Goal: Consume media (video, audio): Consume media (video, audio)

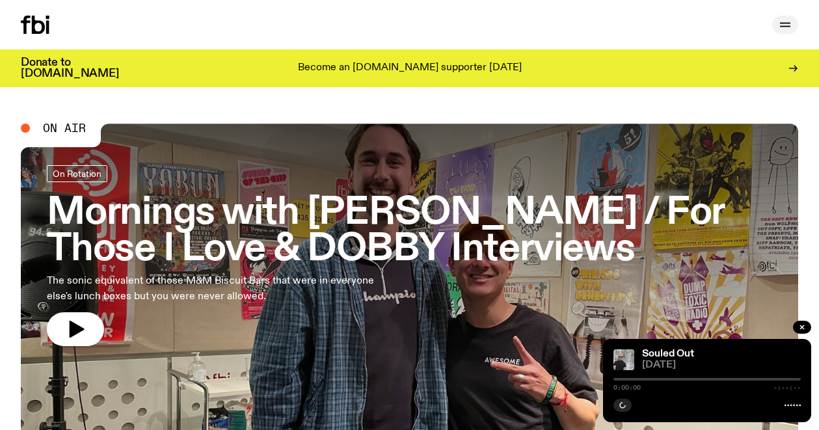
click at [786, 23] on icon "button" at bounding box center [785, 23] width 10 height 0
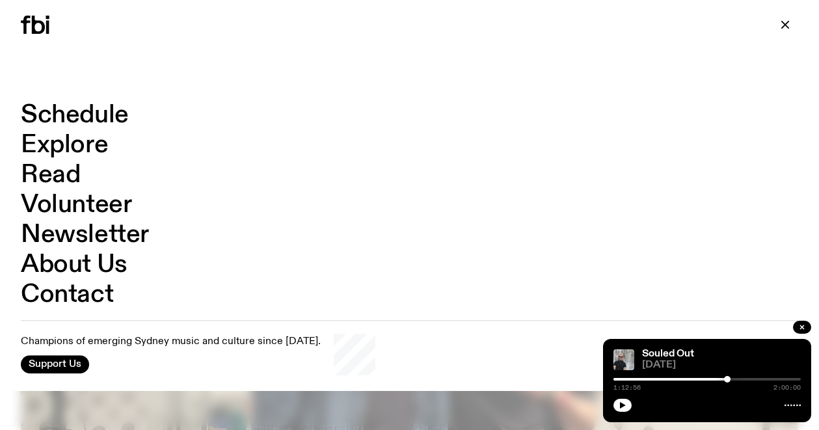
click at [74, 114] on link "Schedule" at bounding box center [75, 115] width 108 height 25
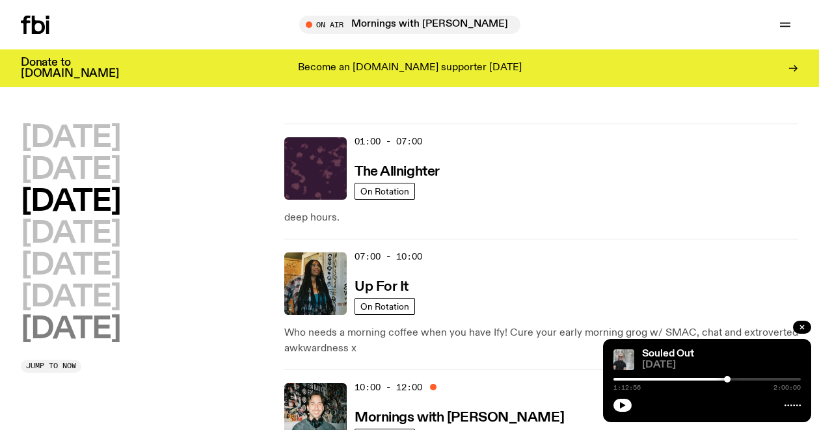
click at [75, 338] on h2 "Sunday" at bounding box center [71, 329] width 100 height 29
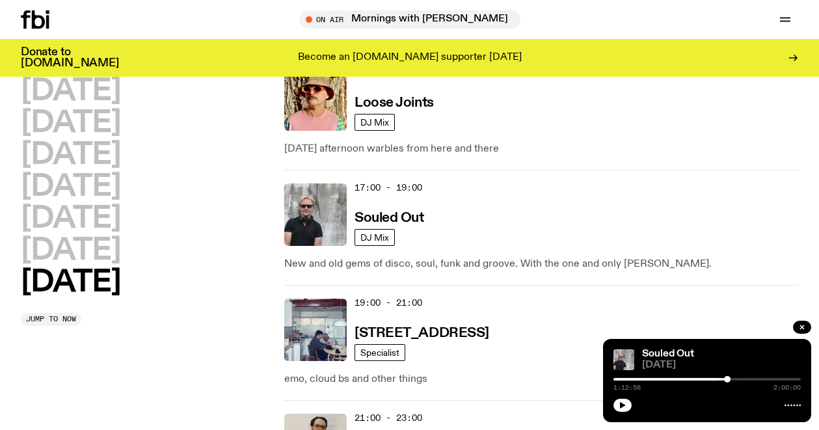
scroll to position [1000, 0]
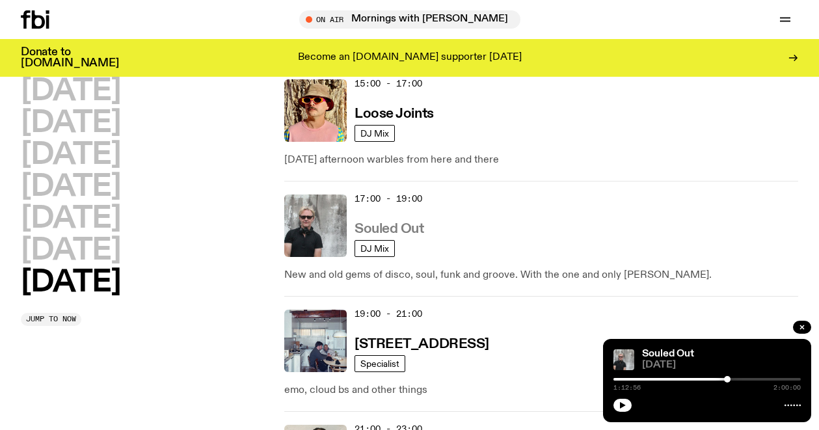
click at [390, 229] on h3 "Souled Out" at bounding box center [390, 230] width 70 height 14
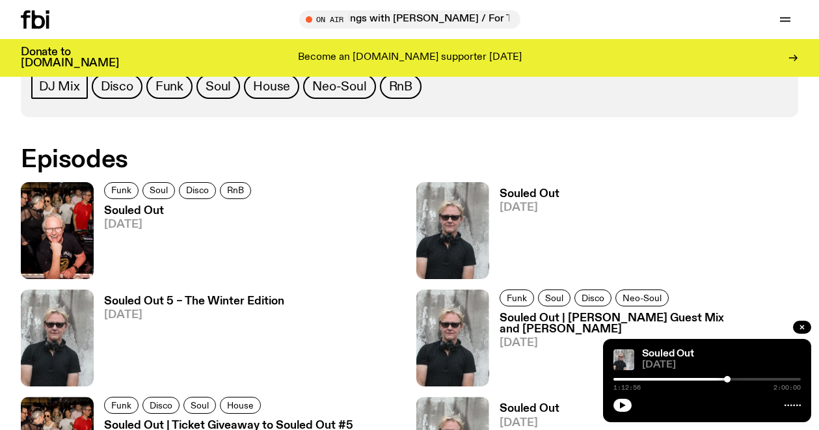
scroll to position [695, 0]
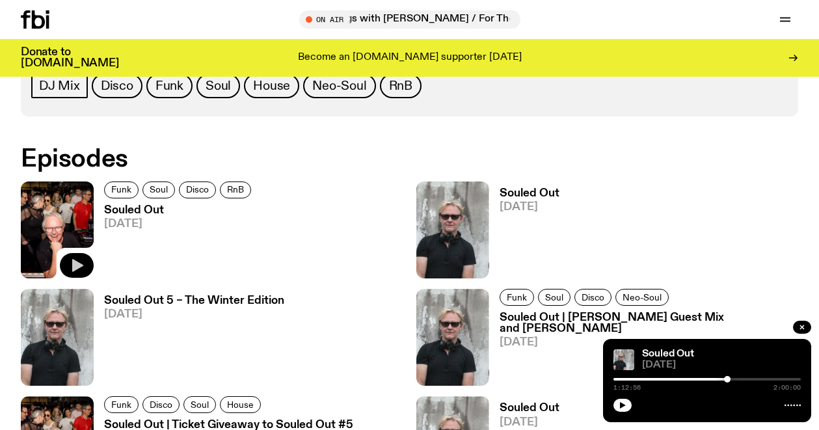
click at [77, 265] on icon "button" at bounding box center [77, 265] width 11 height 13
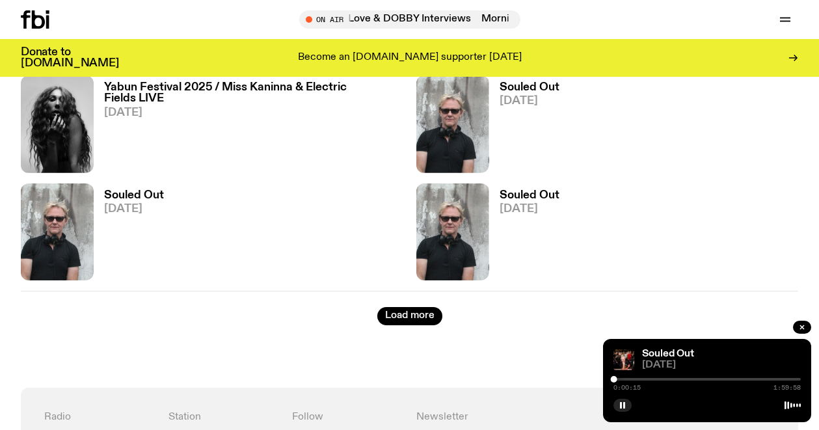
scroll to position [2308, 0]
click at [406, 310] on button "Load more" at bounding box center [409, 315] width 65 height 18
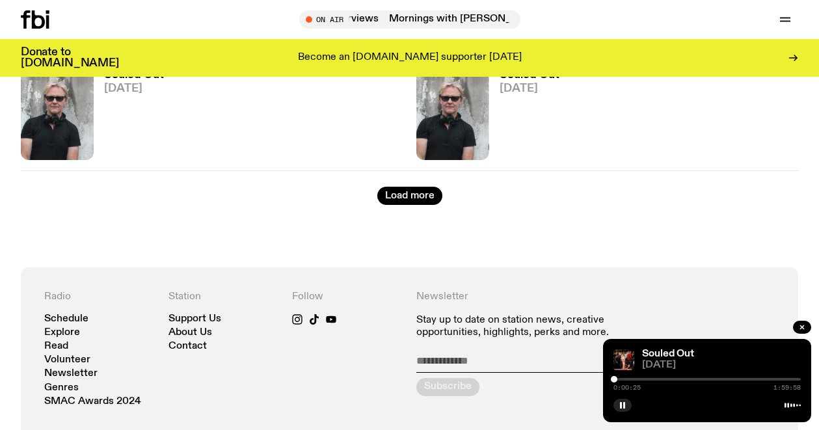
scroll to position [4150, 0]
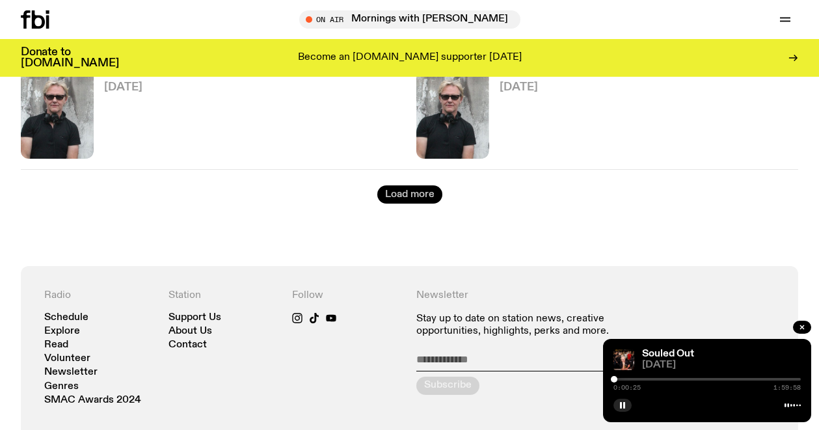
click at [404, 202] on button "Load more" at bounding box center [409, 194] width 65 height 18
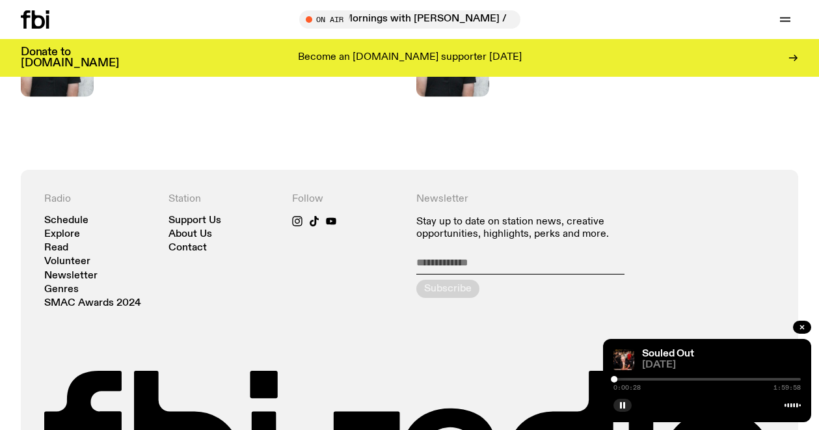
scroll to position [5071, 0]
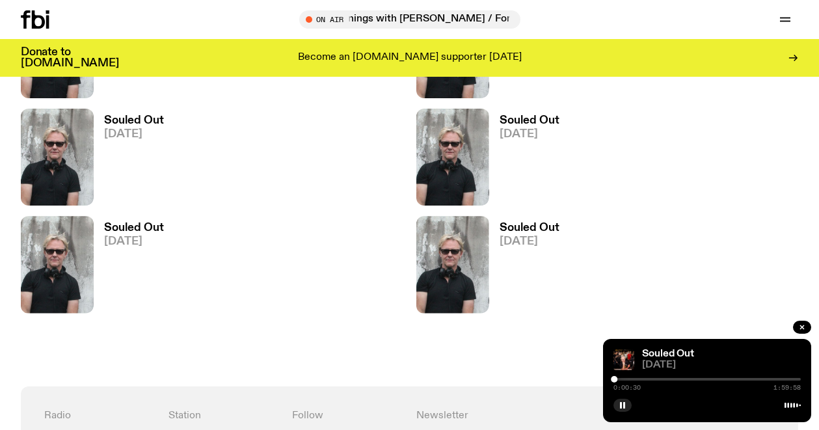
click at [516, 120] on h3 "Souled Out" at bounding box center [530, 120] width 60 height 11
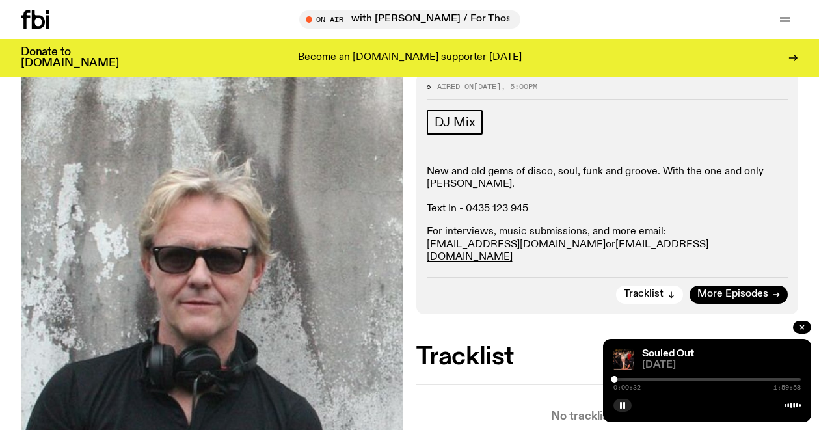
scroll to position [161, 0]
click at [38, 26] on icon at bounding box center [38, 19] width 13 height 18
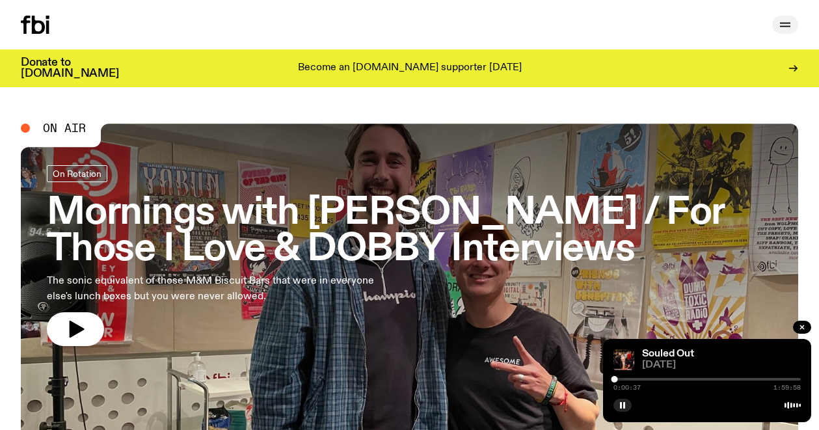
click at [785, 27] on icon "button" at bounding box center [785, 27] width 10 height 0
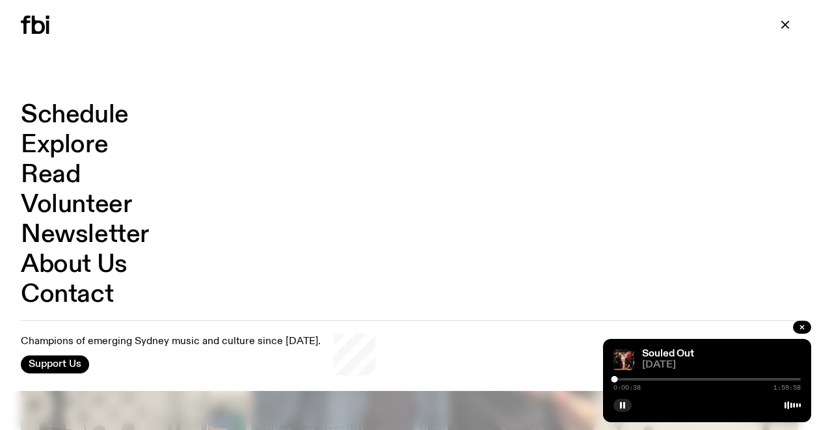
click at [90, 115] on link "Schedule" at bounding box center [75, 115] width 108 height 25
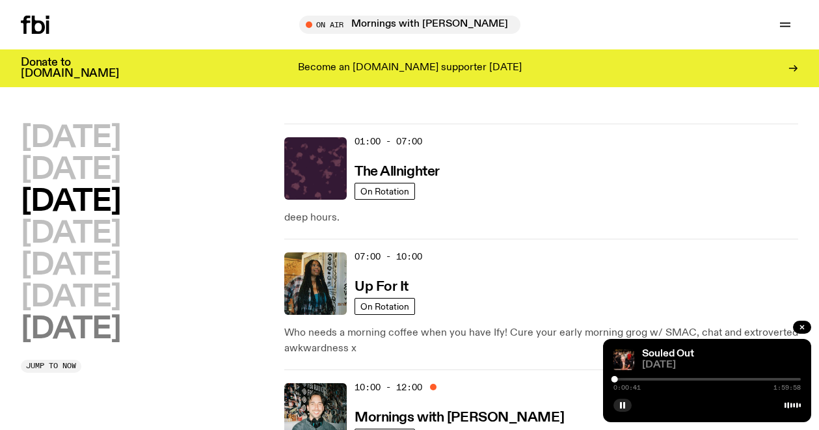
click at [108, 325] on h2 "Sunday" at bounding box center [71, 329] width 100 height 29
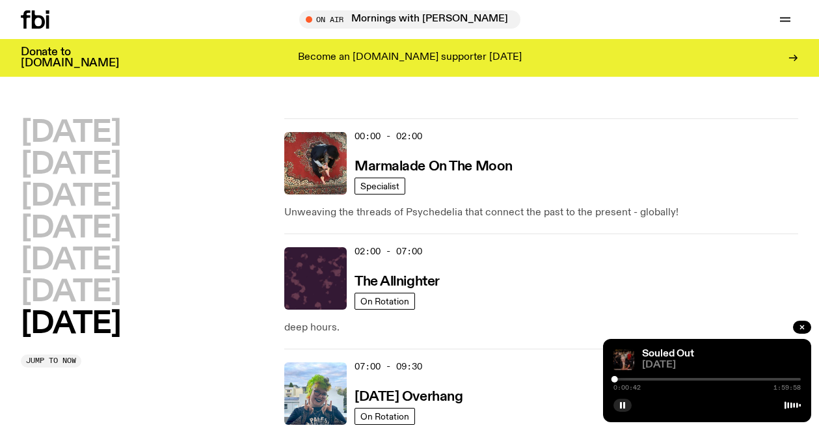
scroll to position [36, 0]
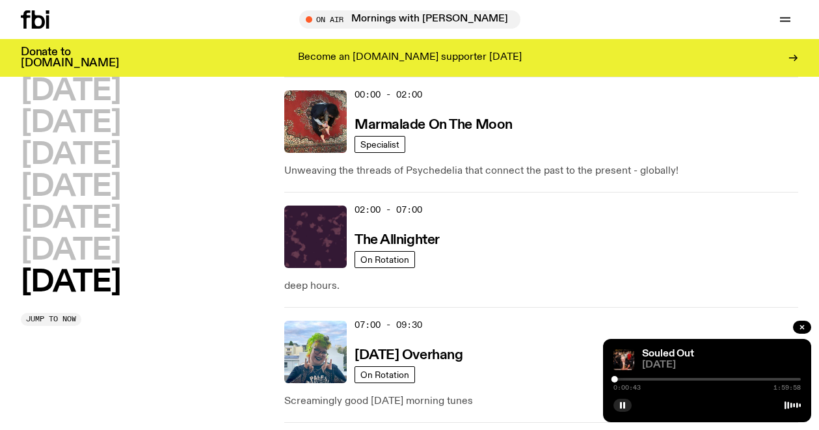
click at [619, 379] on div at bounding box center [707, 379] width 187 height 3
click at [622, 379] on div at bounding box center [707, 379] width 187 height 3
click at [635, 379] on div at bounding box center [707, 379] width 187 height 3
click at [644, 379] on div at bounding box center [707, 379] width 187 height 3
click at [642, 378] on div at bounding box center [643, 379] width 7 height 7
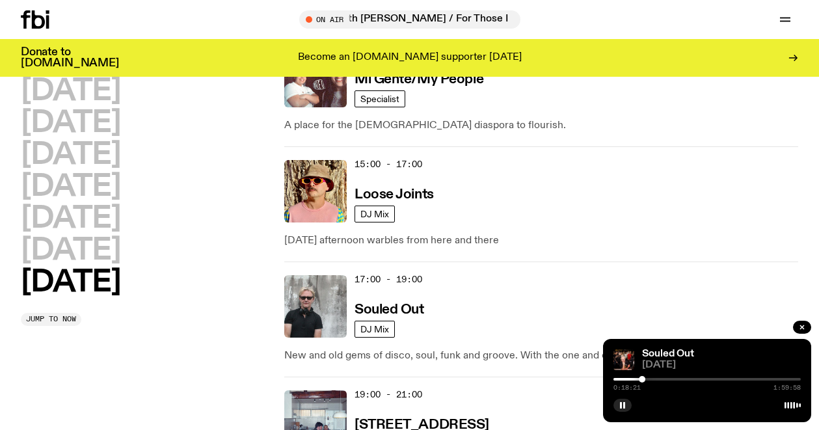
scroll to position [963, 0]
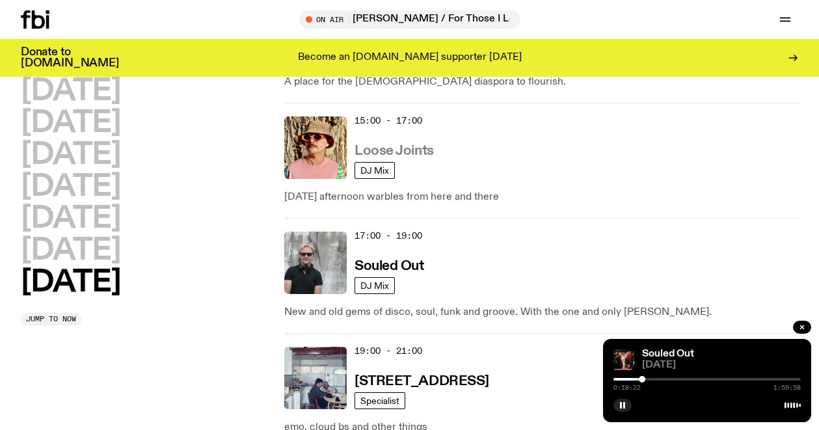
click at [412, 156] on h3 "Loose Joints" at bounding box center [394, 151] width 79 height 14
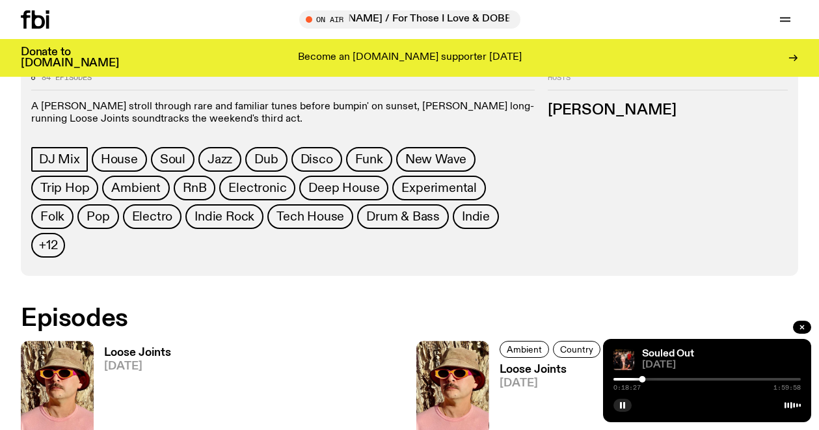
scroll to position [586, 0]
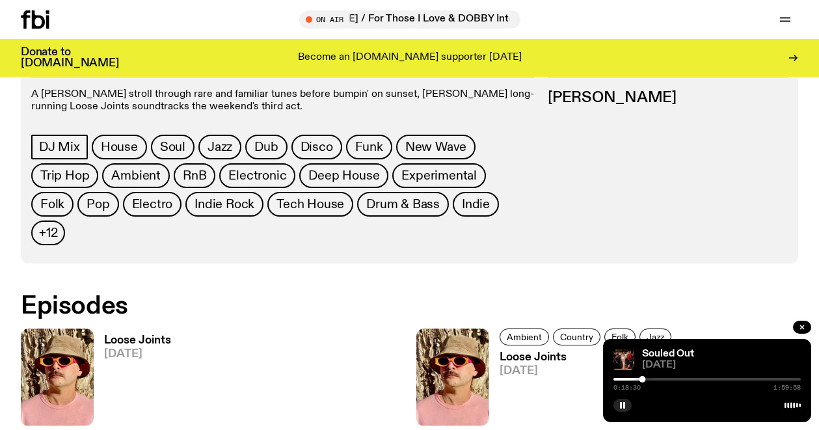
click at [140, 335] on h3 "Loose Joints" at bounding box center [137, 340] width 67 height 11
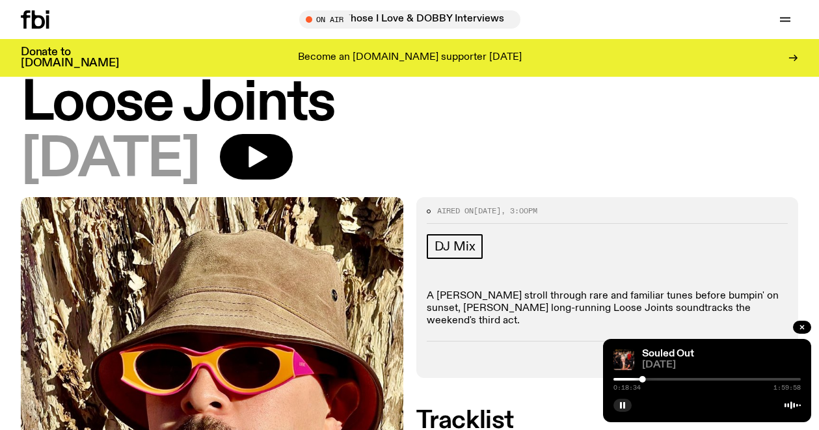
scroll to position [35, 0]
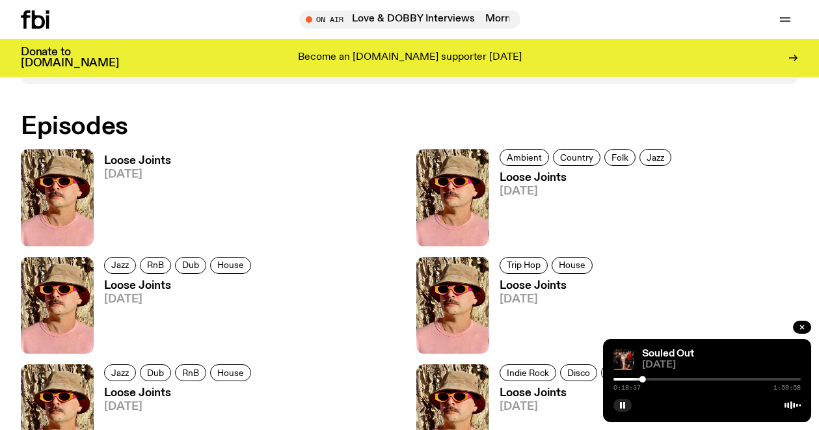
scroll to position [766, 0]
click at [506, 172] on h3 "Loose Joints" at bounding box center [588, 177] width 176 height 11
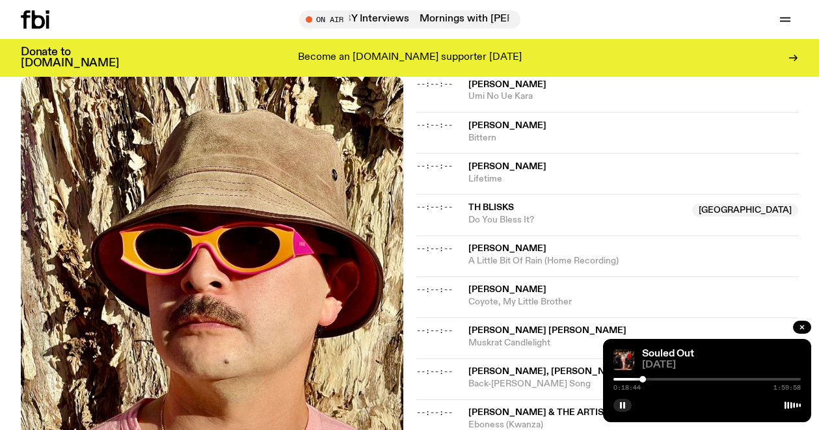
scroll to position [165, 0]
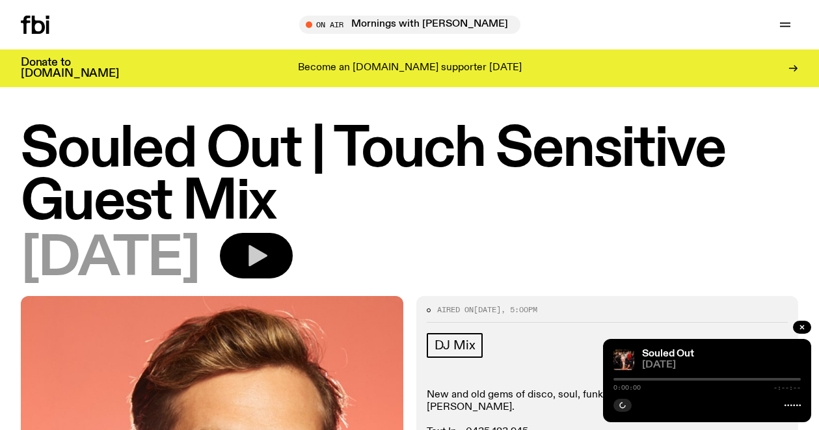
click at [269, 266] on icon "button" at bounding box center [256, 256] width 26 height 26
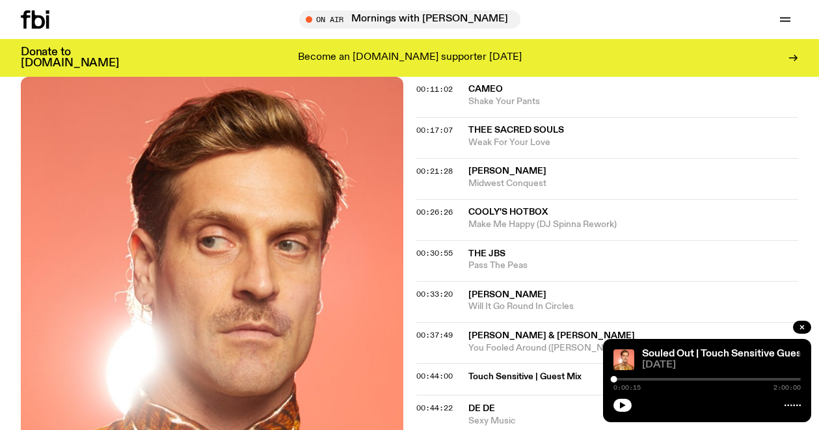
scroll to position [594, 0]
click at [435, 247] on span "00:30:55" at bounding box center [434, 252] width 36 height 10
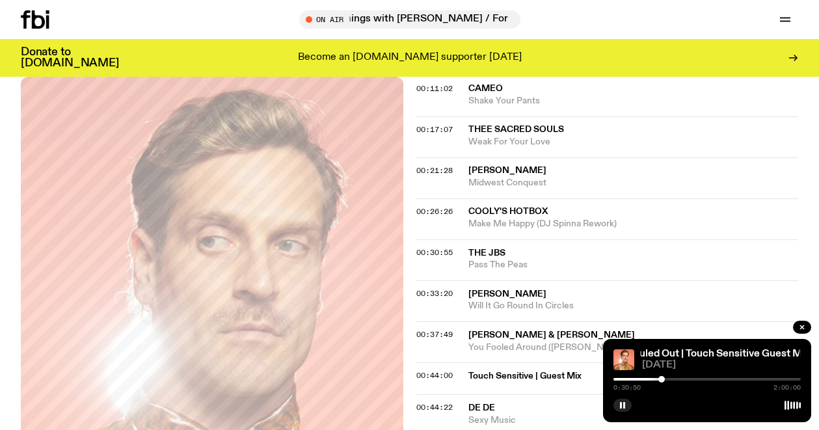
click at [662, 379] on div at bounding box center [662, 379] width 7 height 7
click at [661, 379] on div at bounding box center [661, 379] width 7 height 7
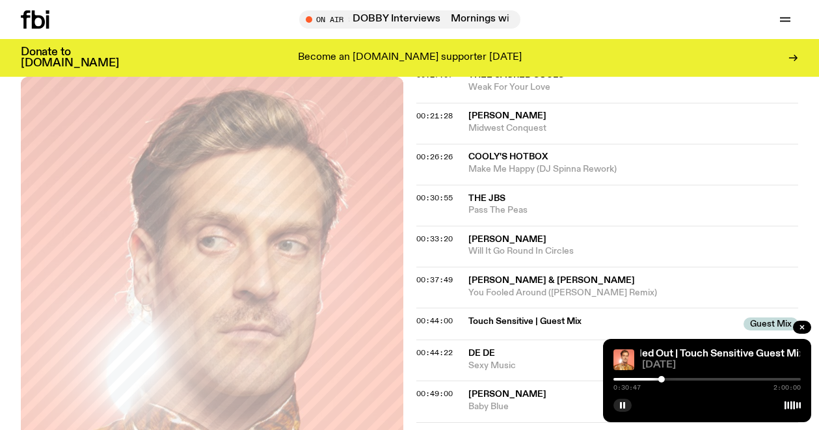
scroll to position [664, 0]
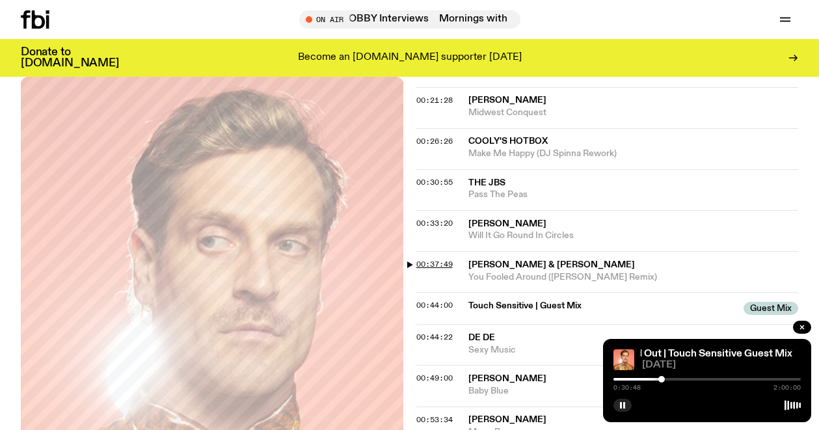
click at [447, 259] on span "00:37:49" at bounding box center [434, 264] width 36 height 10
click at [675, 379] on div at bounding box center [673, 379] width 7 height 7
click at [677, 379] on div at bounding box center [677, 379] width 7 height 7
click at [679, 379] on div at bounding box center [677, 379] width 7 height 7
click at [683, 379] on div at bounding box center [707, 379] width 187 height 3
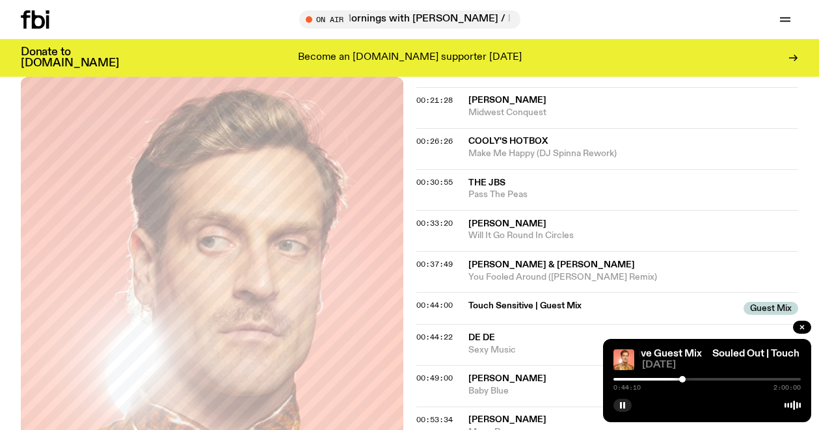
click at [683, 379] on div at bounding box center [682, 379] width 7 height 7
click at [682, 379] on div at bounding box center [682, 379] width 7 height 7
click at [683, 380] on div at bounding box center [683, 379] width 7 height 7
click at [685, 379] on div at bounding box center [685, 379] width 7 height 7
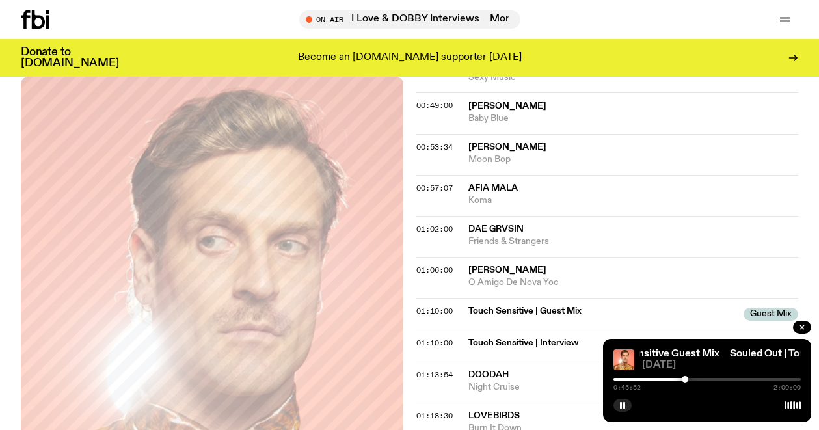
scroll to position [938, 0]
click at [437, 264] on span "01:06:00" at bounding box center [434, 269] width 36 height 10
click at [720, 379] on div at bounding box center [707, 379] width 187 height 3
click at [439, 337] on span "01:10:00" at bounding box center [434, 342] width 36 height 10
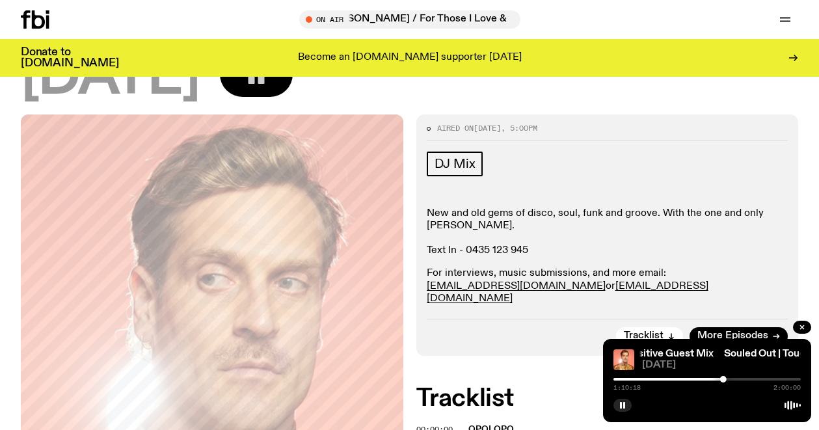
scroll to position [0, 0]
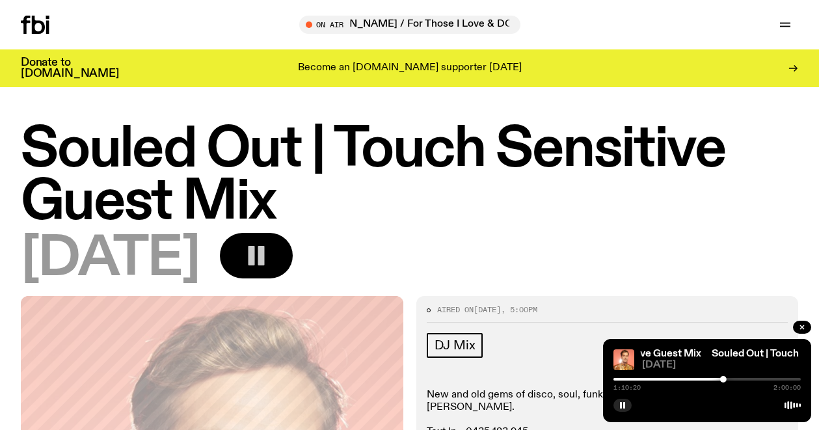
click at [277, 197] on h1 "Souled Out | Touch Sensitive Guest Mix" at bounding box center [410, 176] width 778 height 105
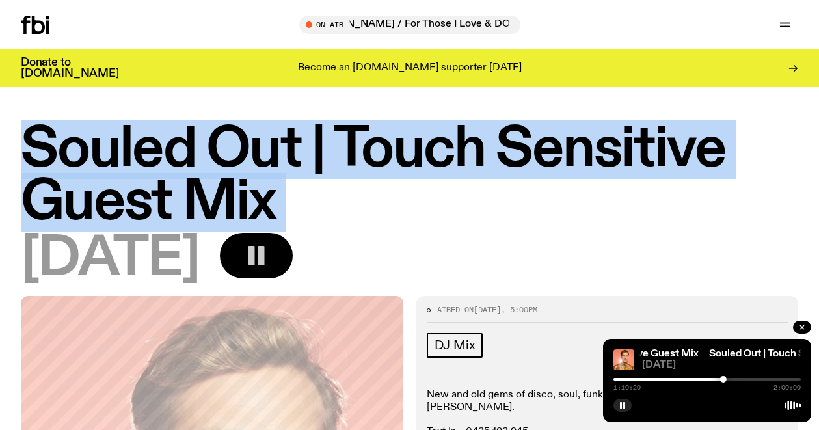
click at [277, 197] on h1 "Souled Out | Touch Sensitive Guest Mix" at bounding box center [410, 176] width 778 height 105
click at [283, 201] on h1 "Souled Out | Touch Sensitive Guest Mix" at bounding box center [410, 176] width 778 height 105
